Goal: Navigation & Orientation: Find specific page/section

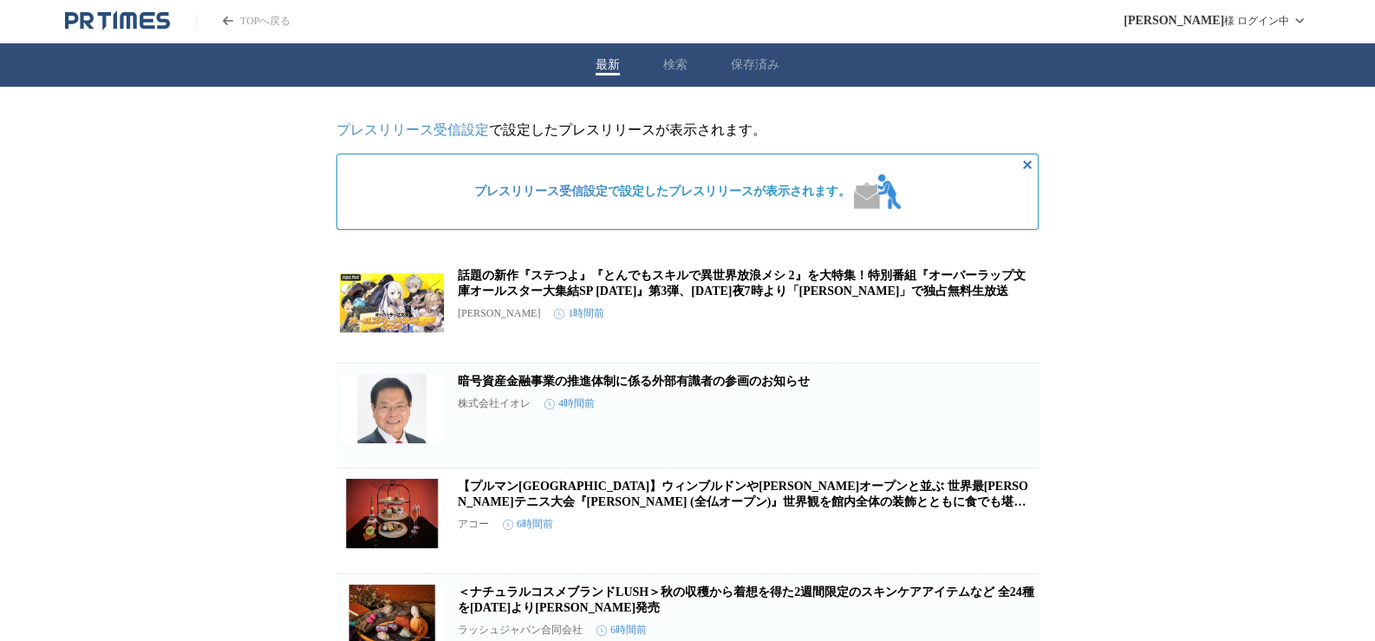
click at [689, 60] on div "最新 検索 保存済み" at bounding box center [687, 64] width 1375 height 43
click at [675, 64] on button "検索" at bounding box center [675, 65] width 24 height 16
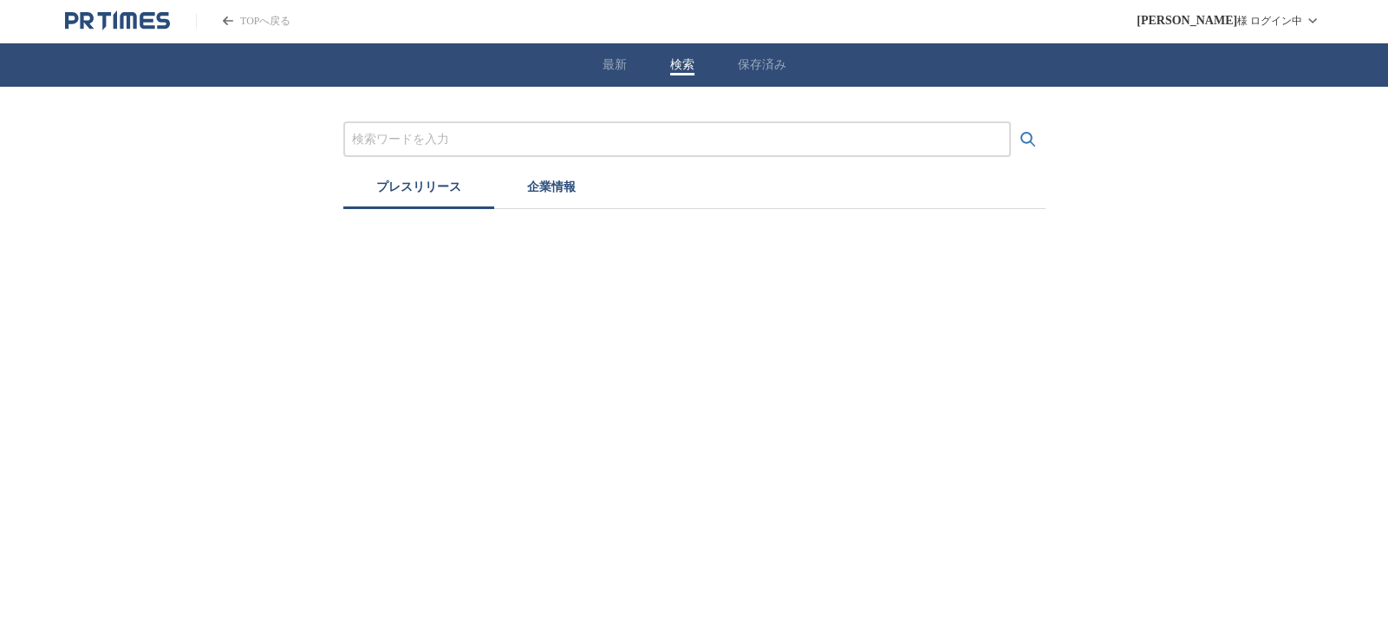
click at [608, 64] on button "最新" at bounding box center [615, 65] width 24 height 16
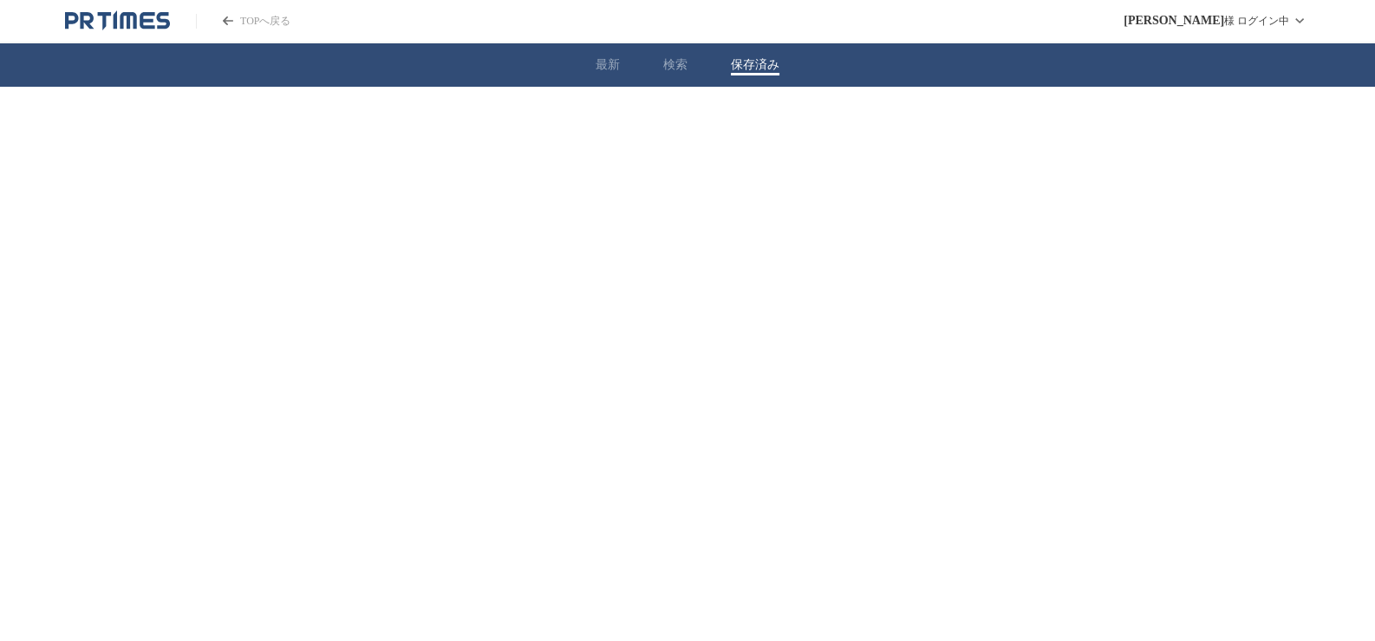
click at [741, 62] on button "保存済み" at bounding box center [755, 65] width 49 height 16
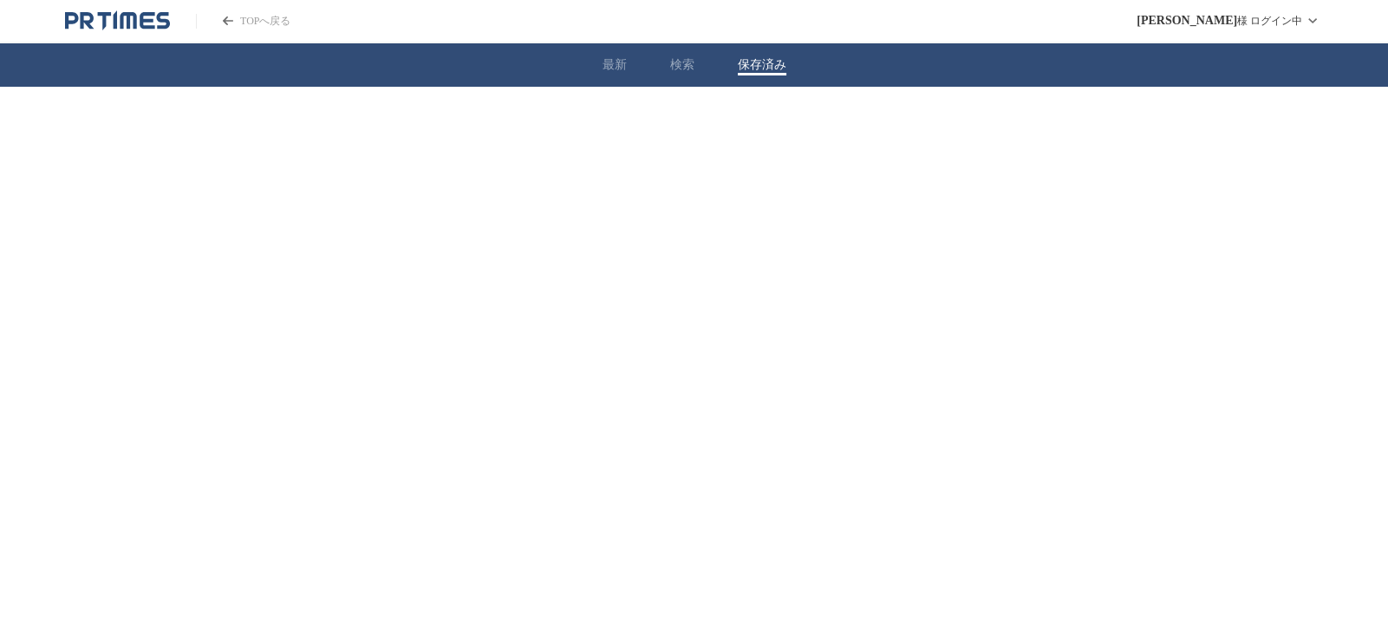
click at [614, 67] on button "最新" at bounding box center [615, 65] width 24 height 16
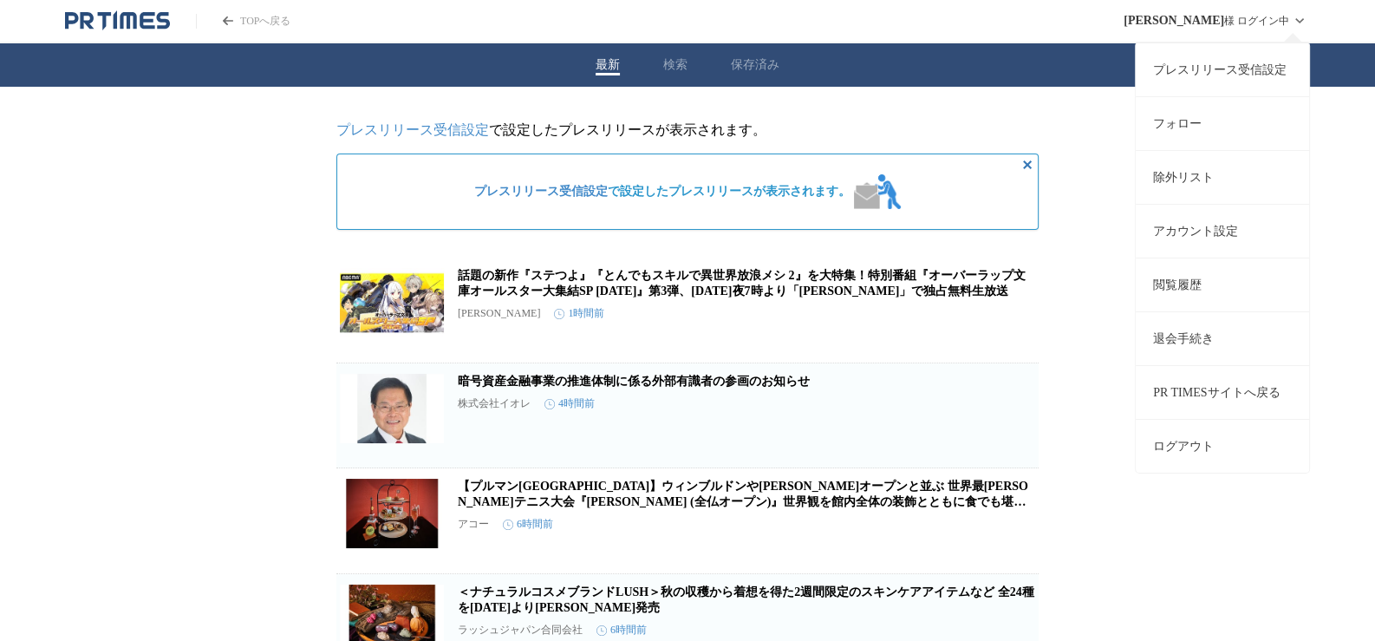
click at [1244, 62] on link "プレスリリース受信設定" at bounding box center [1222, 69] width 173 height 54
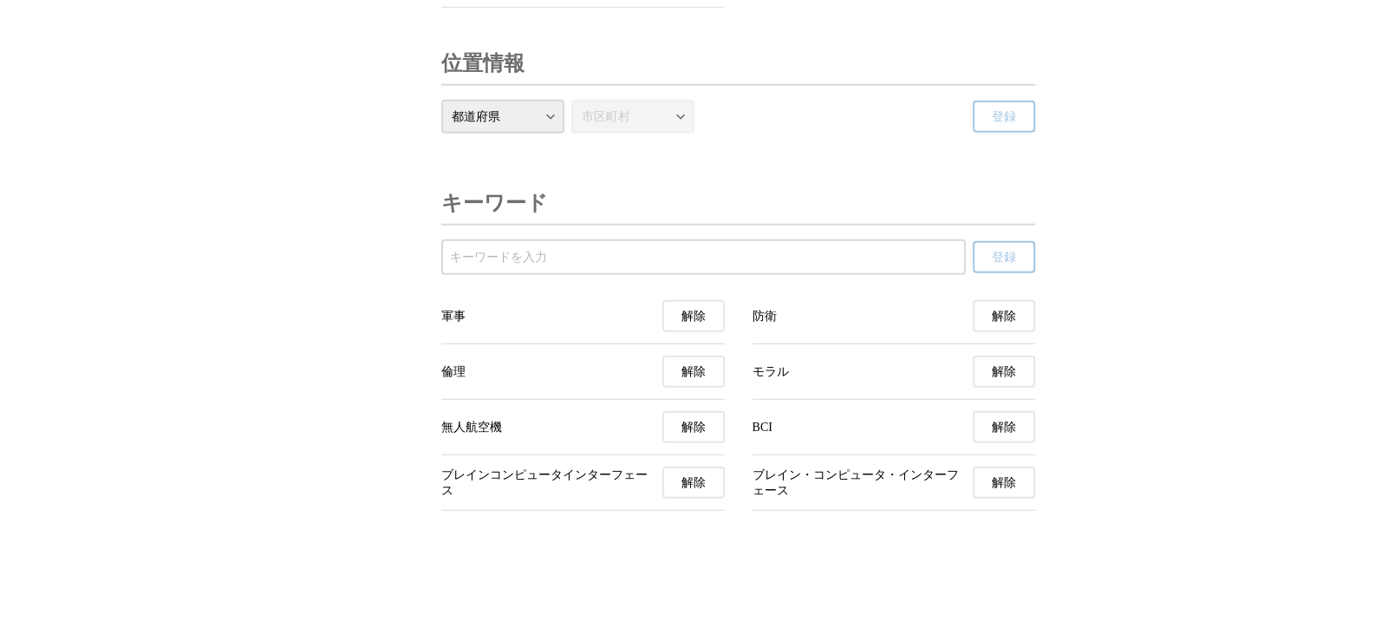
scroll to position [6110, 0]
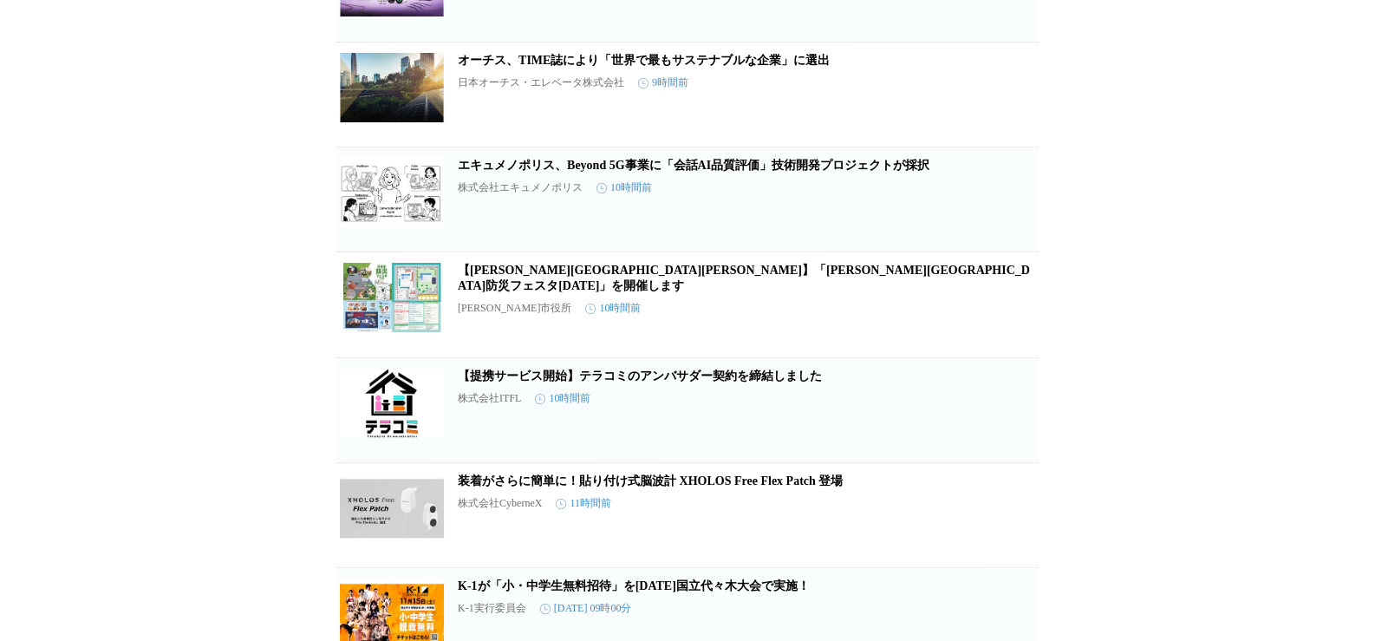
scroll to position [1301, 0]
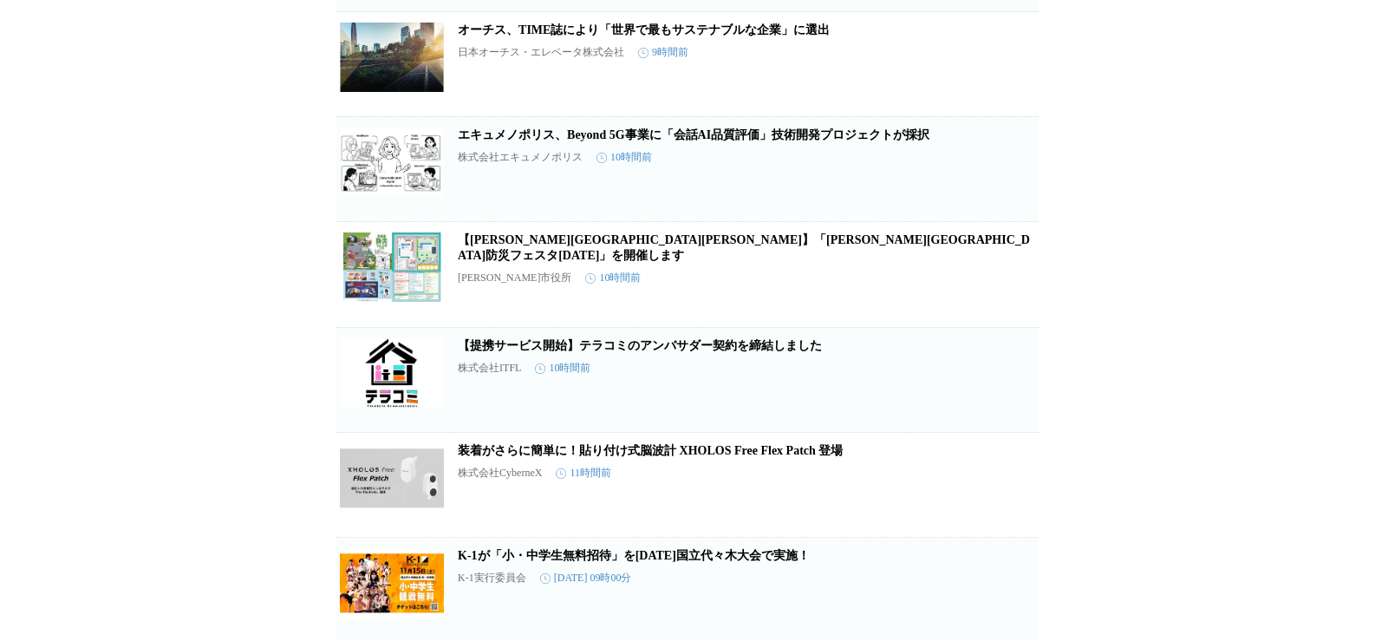
click at [783, 457] on link "装着がさらに簡単に！貼り付け式脳波計 XHOLOS Free Flex Patch 登場" at bounding box center [650, 450] width 385 height 13
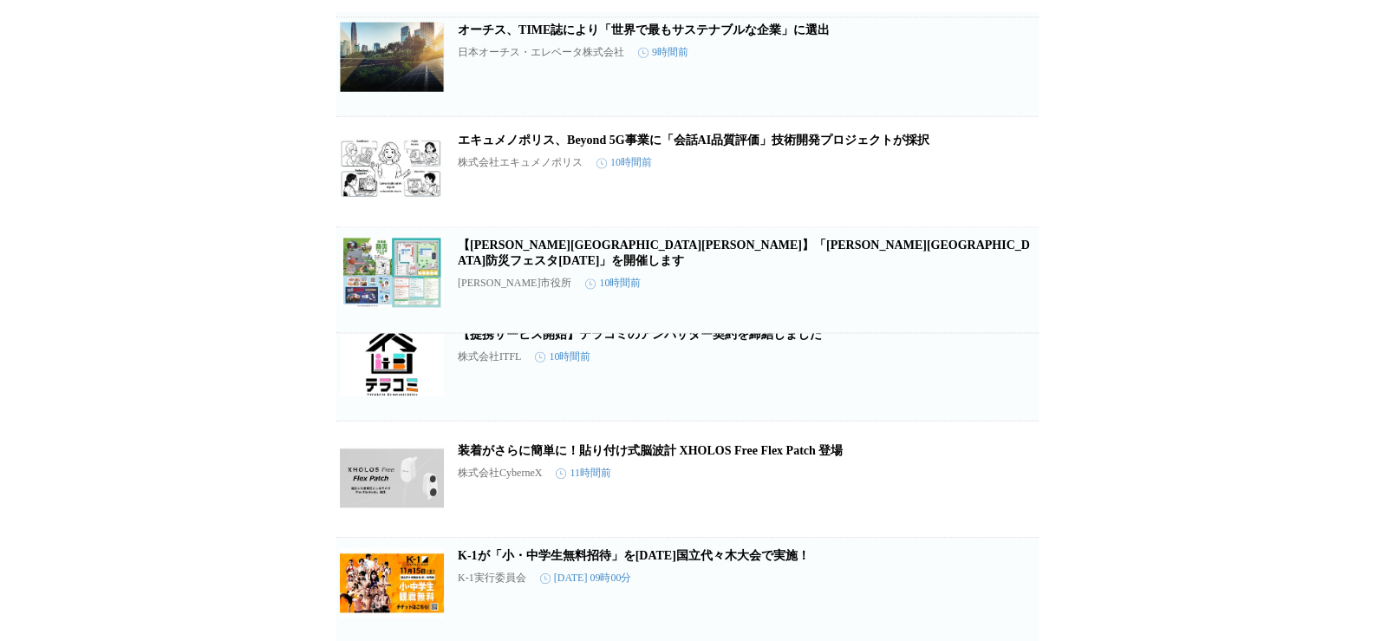
scroll to position [1190, 0]
